Goal: Information Seeking & Learning: Learn about a topic

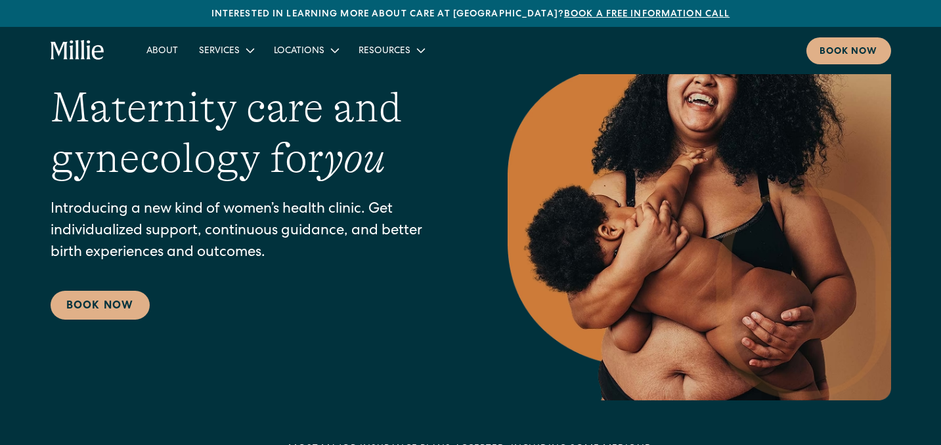
scroll to position [89, 0]
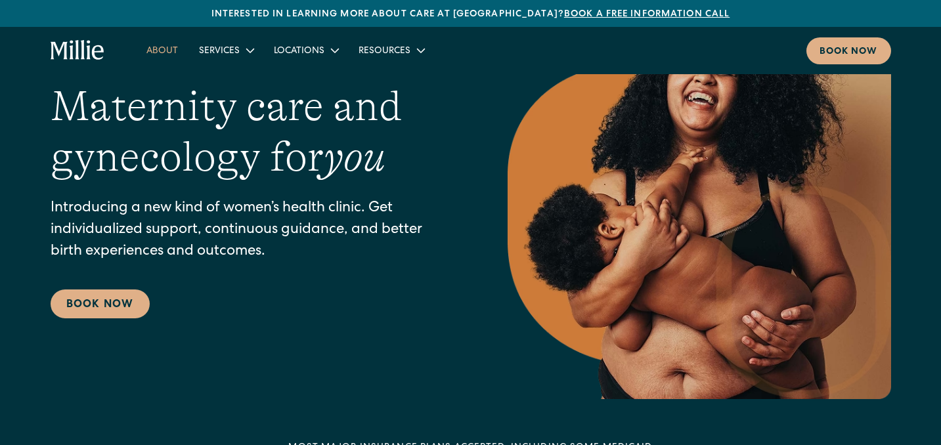
click at [165, 56] on link "About" at bounding box center [162, 50] width 53 height 22
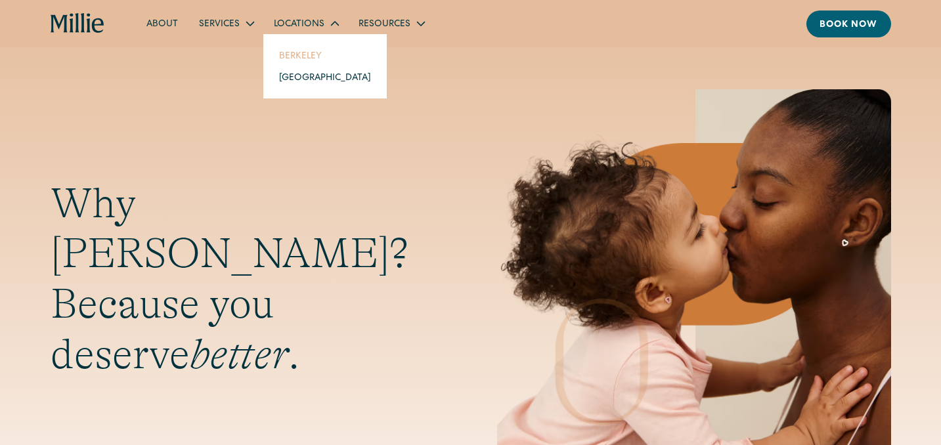
click at [305, 59] on link "Berkeley" at bounding box center [324, 56] width 113 height 22
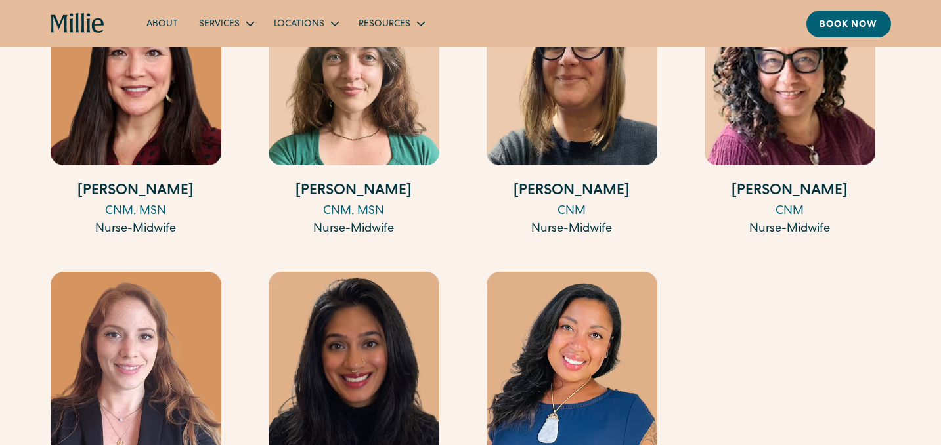
scroll to position [2007, 0]
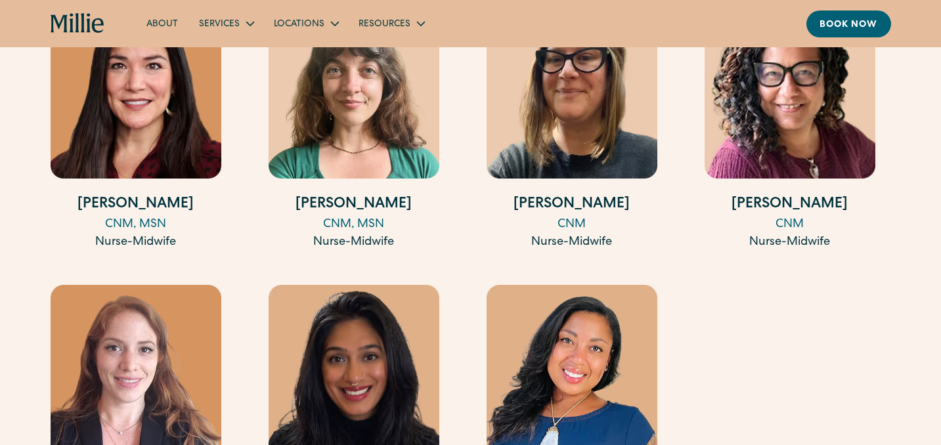
click at [388, 165] on img at bounding box center [353, 87] width 171 height 184
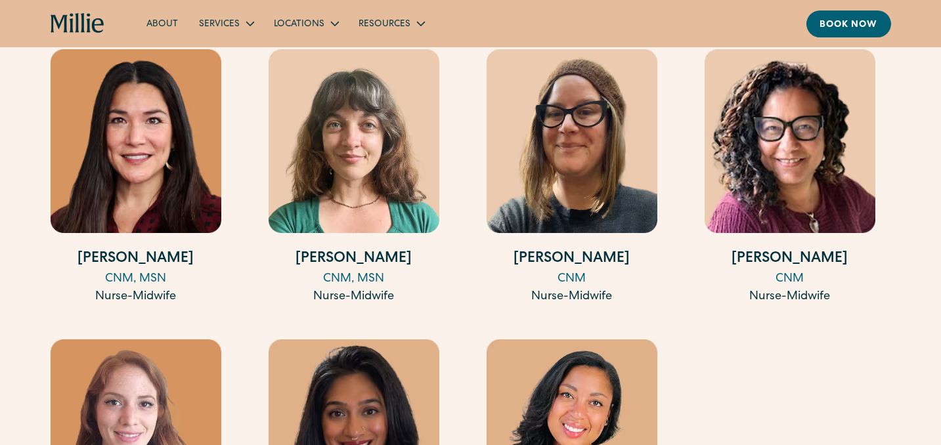
scroll to position [1947, 0]
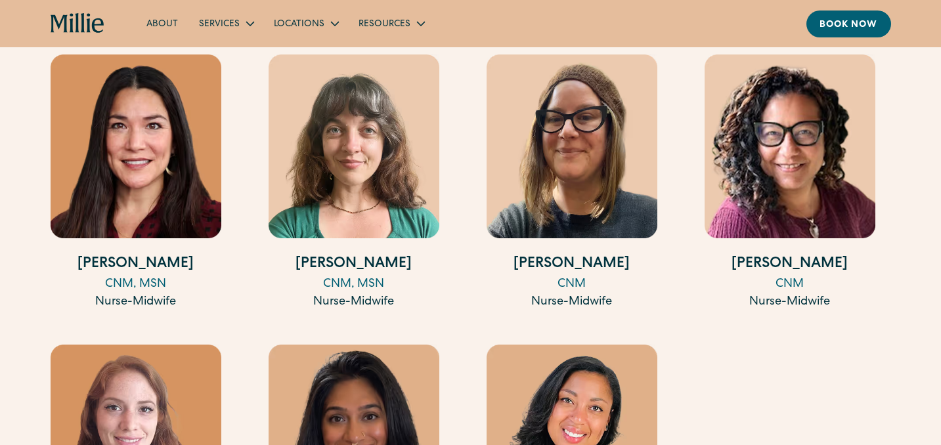
click at [324, 203] on img at bounding box center [353, 146] width 171 height 184
